Goal: Task Accomplishment & Management: Use online tool/utility

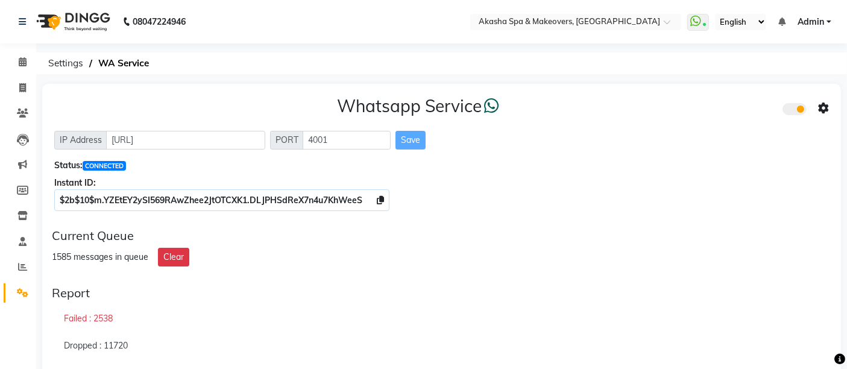
click at [329, 286] on div "Report" at bounding box center [442, 293] width 780 height 14
click at [26, 64] on icon at bounding box center [23, 61] width 8 height 9
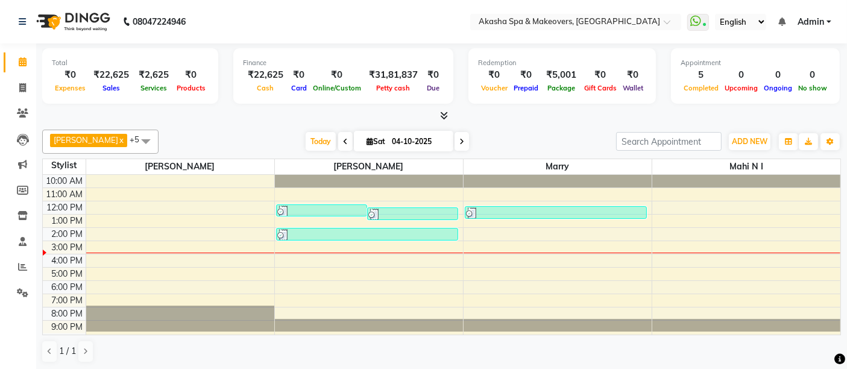
click at [230, 133] on div "[DATE] [DATE]" at bounding box center [388, 142] width 446 height 18
click at [22, 90] on icon at bounding box center [22, 87] width 7 height 9
select select "service"
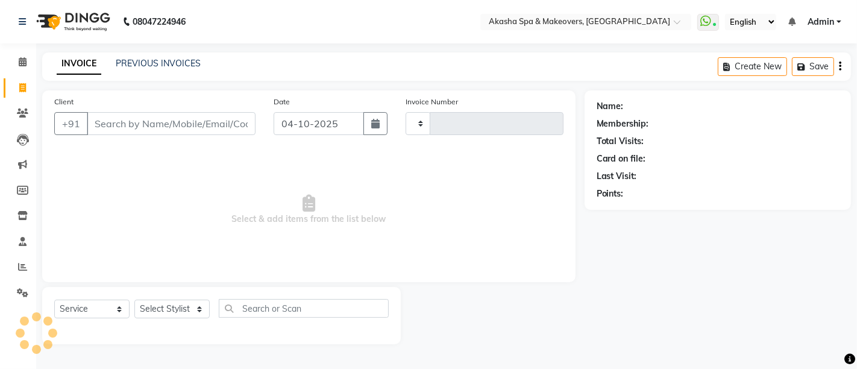
type input "3305"
select select "5135"
click at [20, 63] on icon at bounding box center [23, 61] width 8 height 9
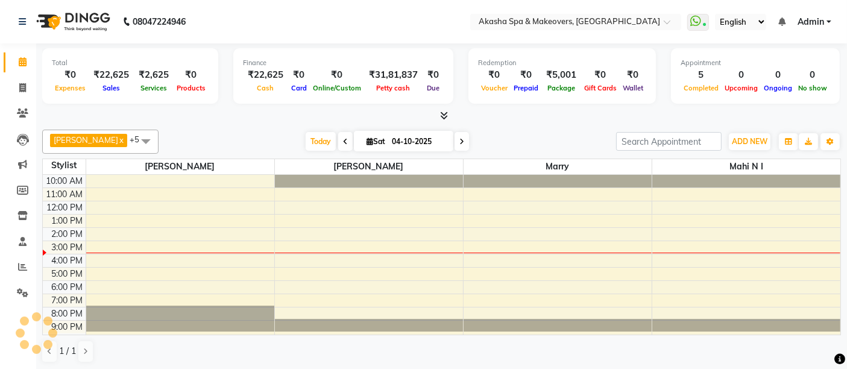
click at [196, 118] on div at bounding box center [441, 116] width 799 height 13
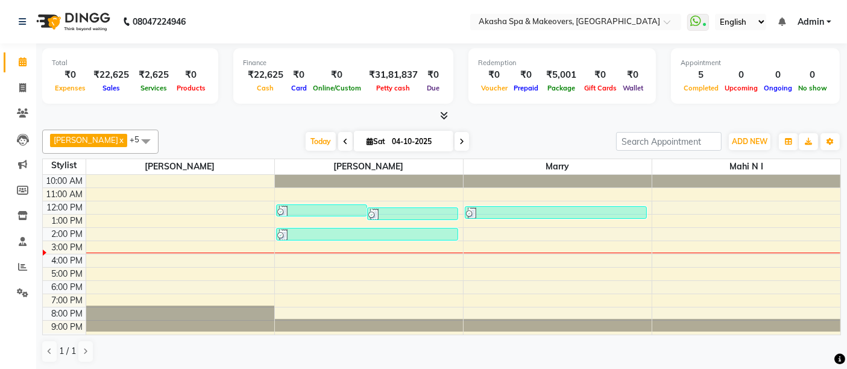
click at [539, 115] on div at bounding box center [441, 116] width 799 height 13
click at [531, 133] on div "[DATE] [DATE]" at bounding box center [388, 142] width 446 height 18
click at [522, 134] on div "[DATE] [DATE]" at bounding box center [388, 142] width 446 height 18
click at [307, 142] on span "Today" at bounding box center [321, 141] width 30 height 19
click at [306, 143] on span "Today" at bounding box center [321, 141] width 30 height 19
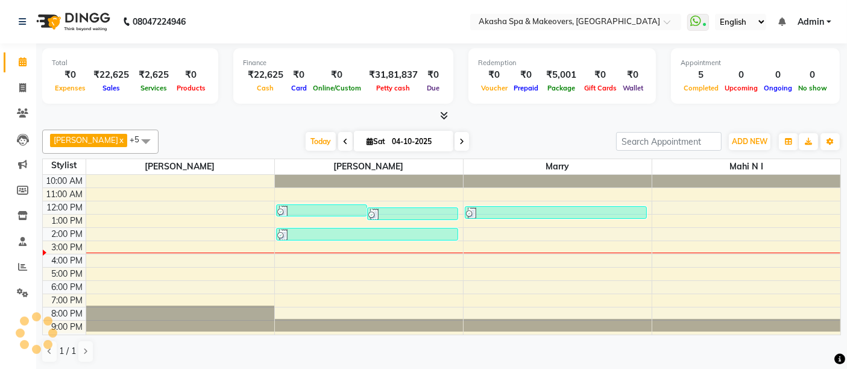
click at [518, 142] on div "[DATE] [DATE]" at bounding box center [388, 142] width 446 height 18
click at [212, 133] on div "[DATE] [DATE]" at bounding box center [388, 142] width 446 height 18
